Goal: Complete application form

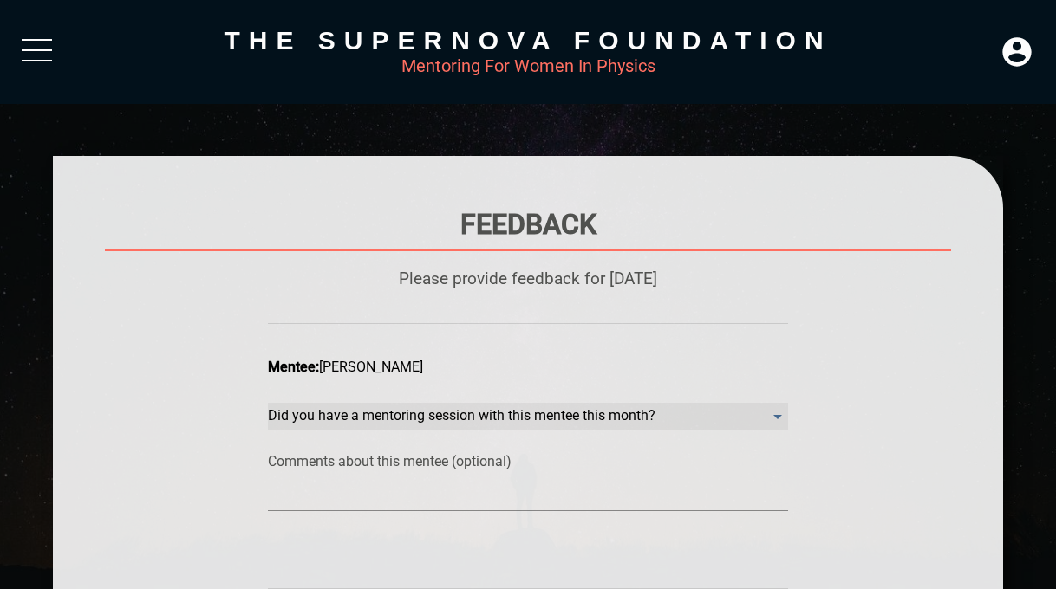
click at [649, 423] on month\? "​" at bounding box center [528, 417] width 520 height 28
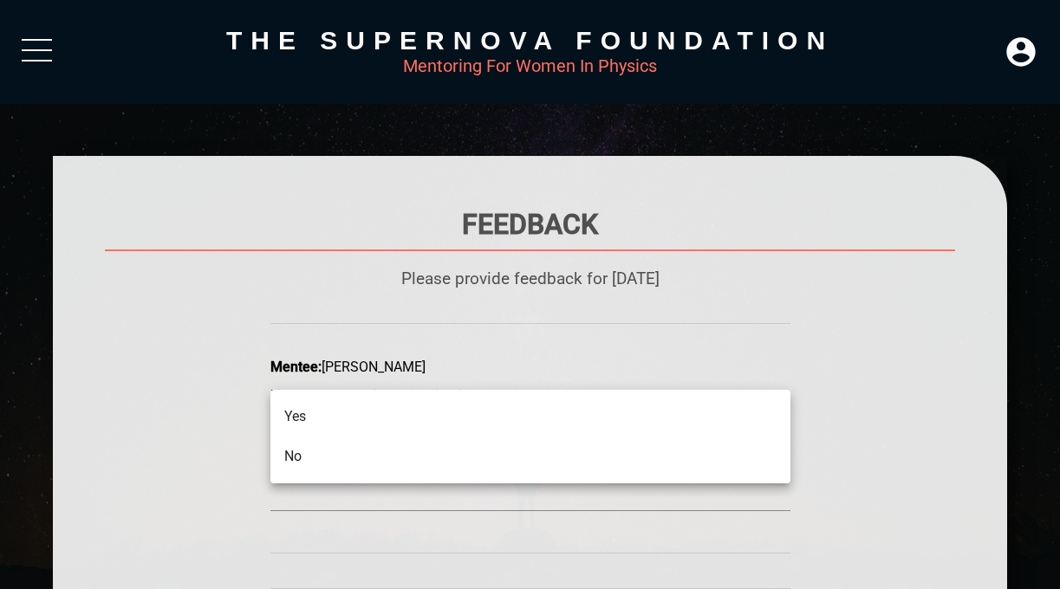
click at [624, 458] on li "No" at bounding box center [530, 457] width 520 height 40
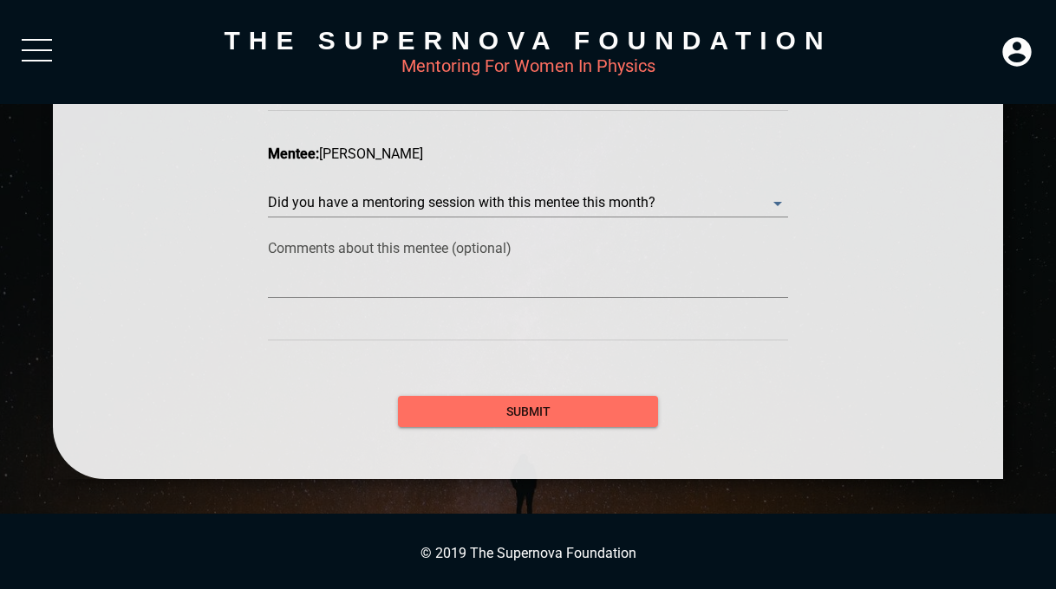
scroll to position [478, 0]
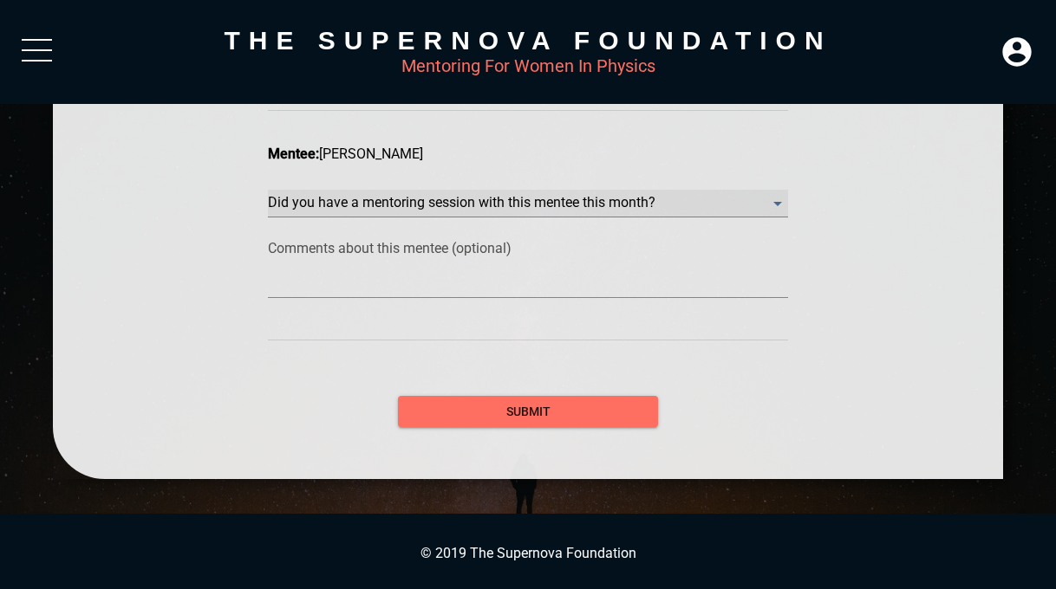
click at [653, 211] on month\? "​" at bounding box center [528, 204] width 520 height 28
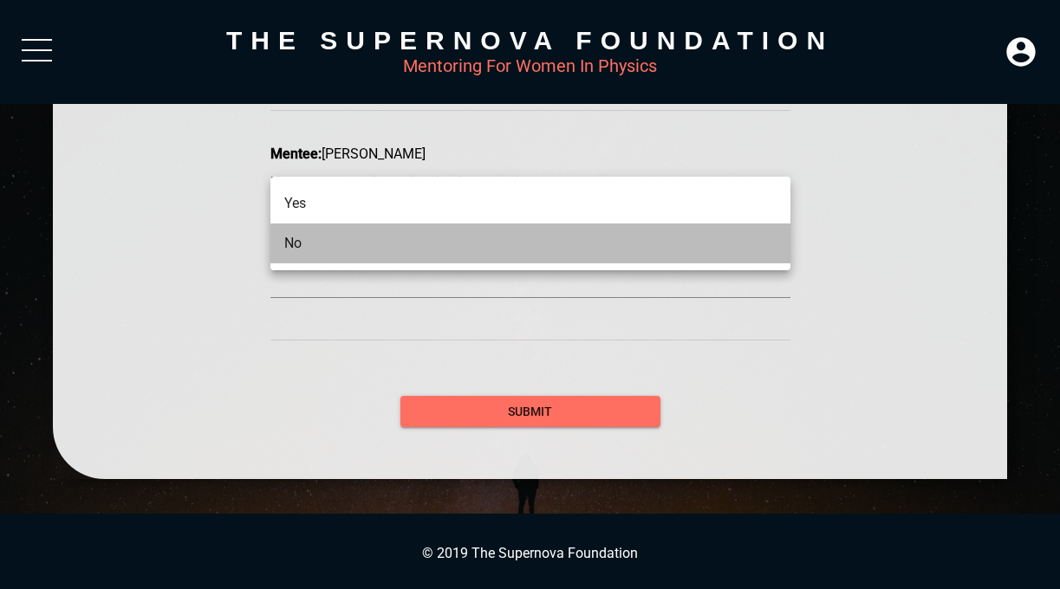
click at [617, 244] on li "No" at bounding box center [530, 244] width 520 height 40
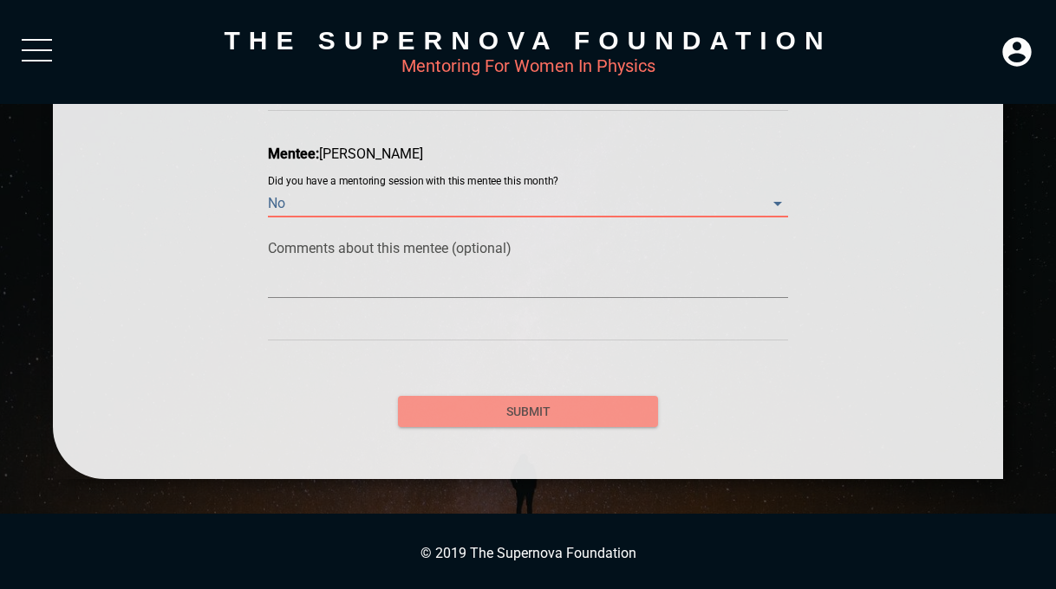
click at [568, 414] on span "submit" at bounding box center [528, 412] width 232 height 22
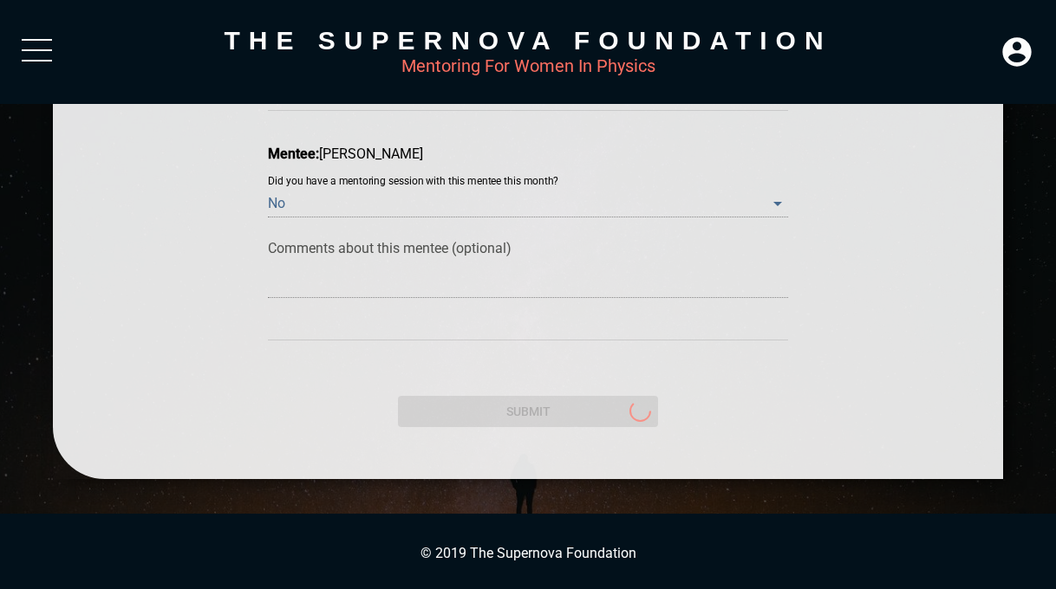
scroll to position [6, 0]
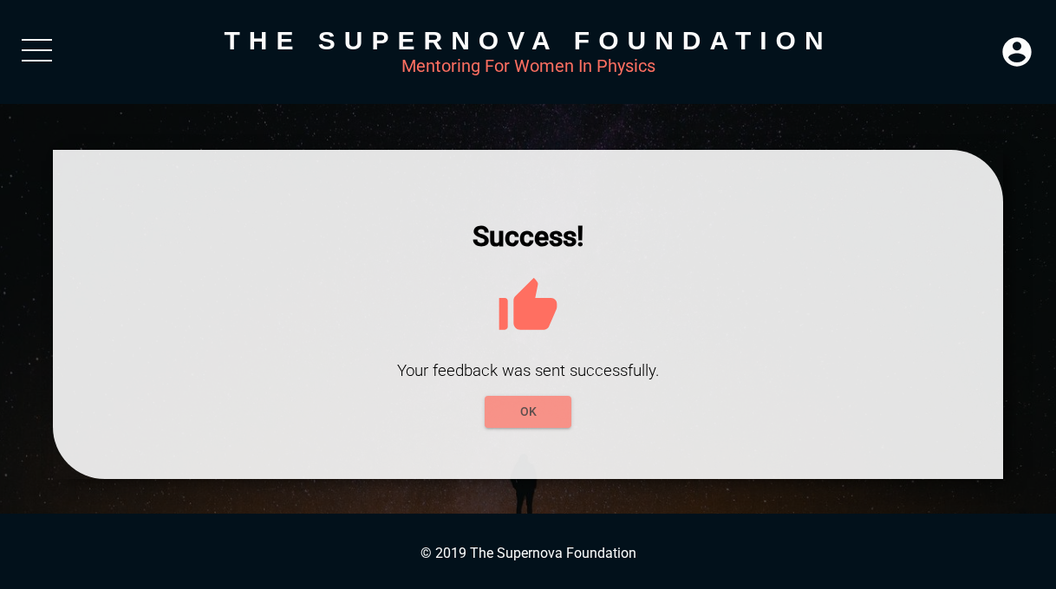
click at [523, 414] on span "OK" at bounding box center [527, 412] width 59 height 22
